Goal: Share content: Share content

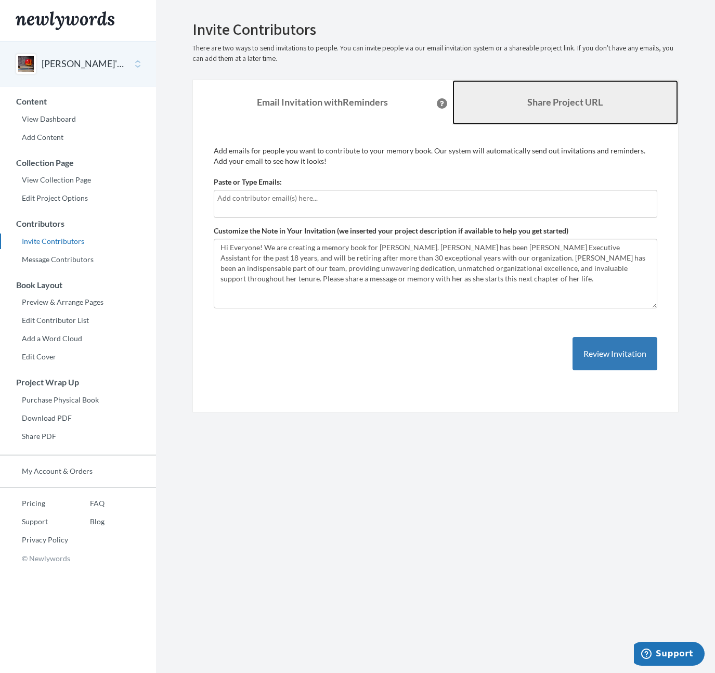
click at [554, 104] on b "Share Project URL" at bounding box center [565, 101] width 75 height 11
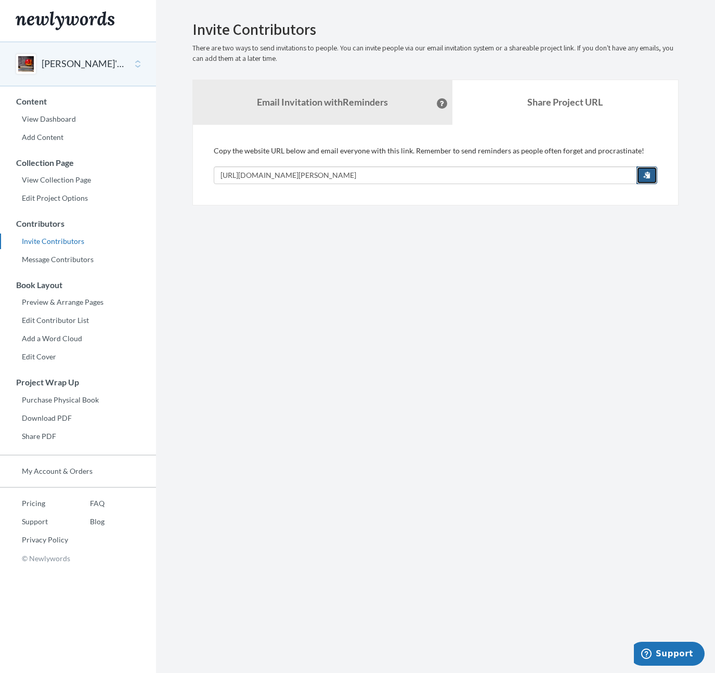
click at [648, 179] on button "button" at bounding box center [647, 176] width 21 height 18
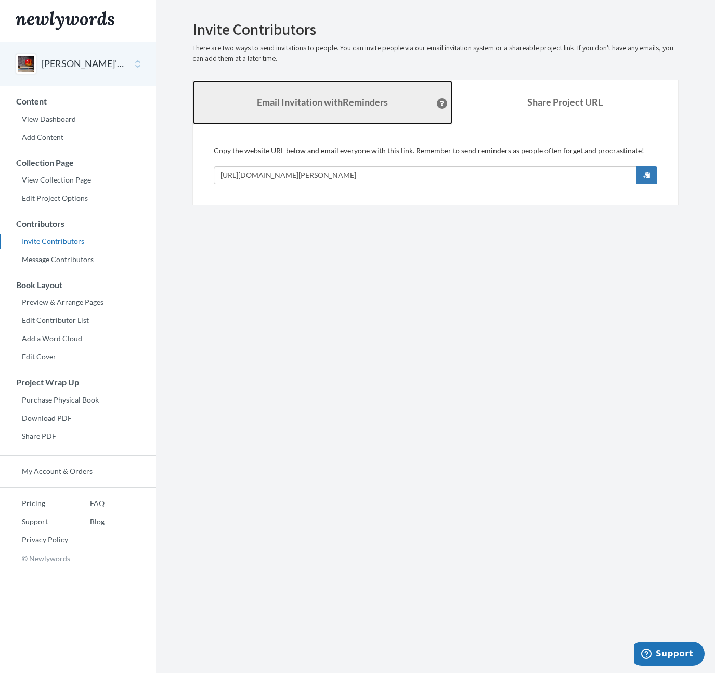
click at [275, 102] on strong "Email Invitation with Reminders" at bounding box center [322, 101] width 131 height 11
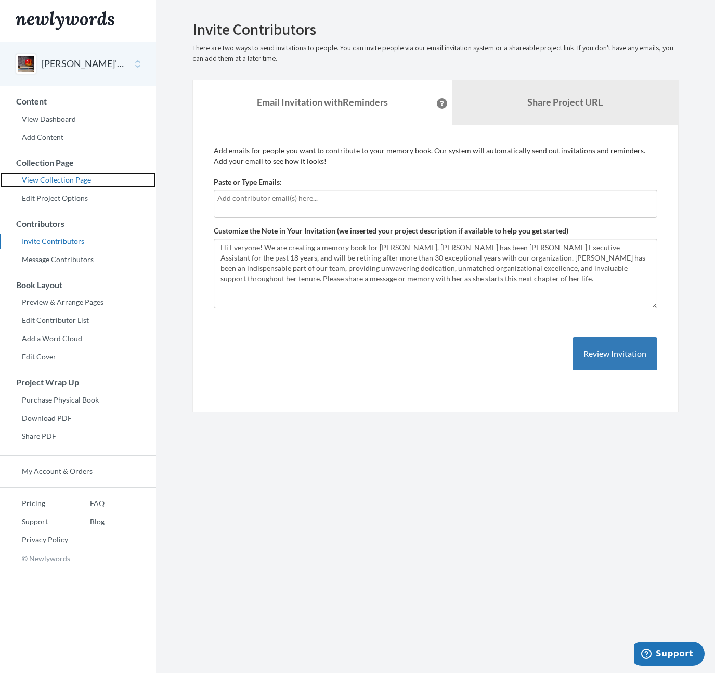
click at [50, 178] on link "View Collection Page" at bounding box center [78, 180] width 156 height 16
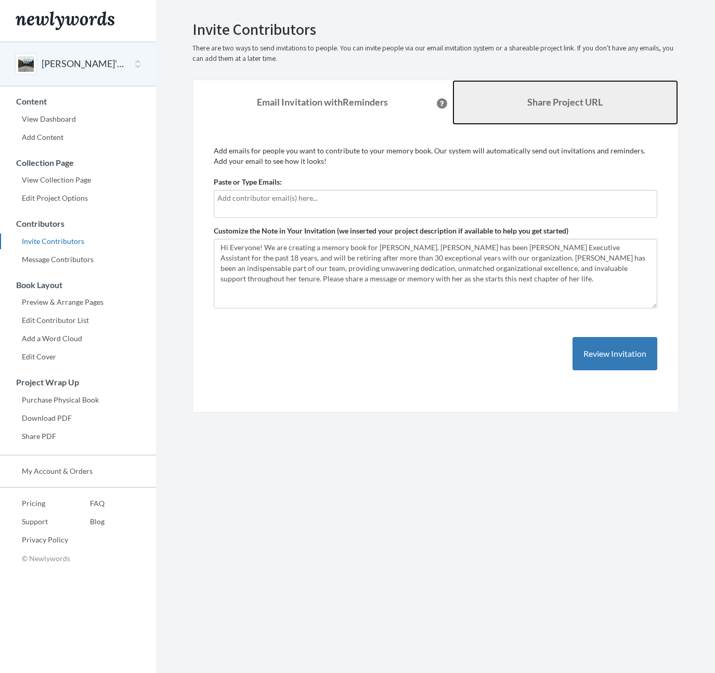
click at [565, 116] on link "Share Project URL" at bounding box center [566, 102] width 226 height 45
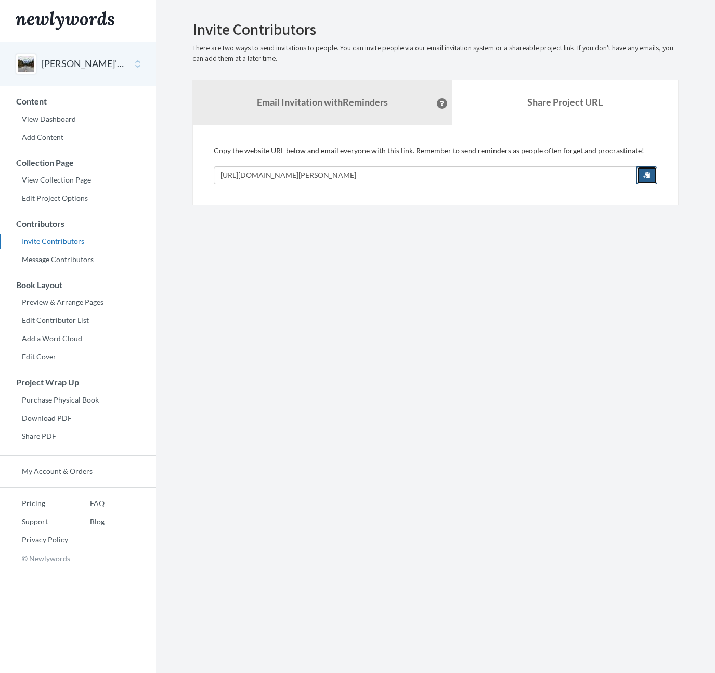
click at [649, 171] on span "button" at bounding box center [647, 174] width 7 height 7
click at [184, 348] on section "Emails have been sent! Invite Contributors There are two ways to send invitatio…" at bounding box center [435, 336] width 559 height 673
click at [65, 194] on link "Edit Project Options" at bounding box center [78, 198] width 156 height 16
